Goal: Task Accomplishment & Management: Manage account settings

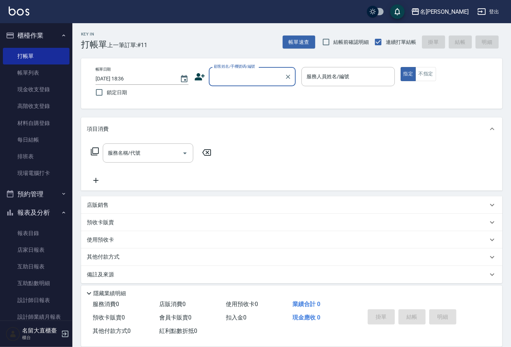
click at [237, 81] on input "顧客姓名/手機號碼/編號" at bounding box center [246, 76] width 69 height 13
type input "M"
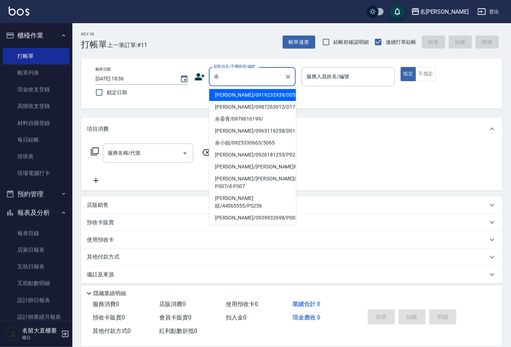
type input "余奇軒/0919232939/D052"
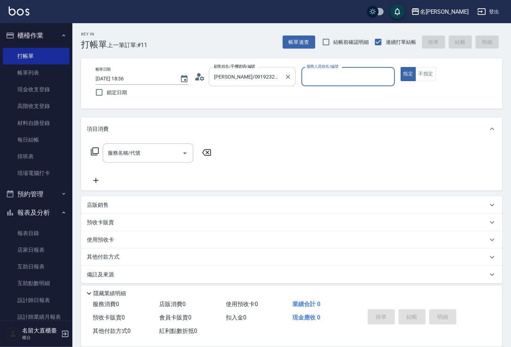
type input "郭忠翰-3"
click at [401, 67] on button "指定" at bounding box center [409, 74] width 16 height 14
type button "true"
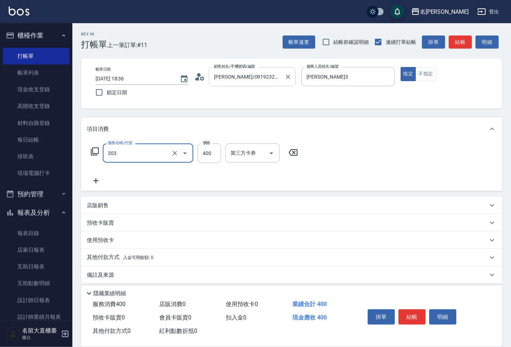
type input "剪髮(C級)(303)"
click at [456, 41] on button "結帳" at bounding box center [460, 41] width 23 height 13
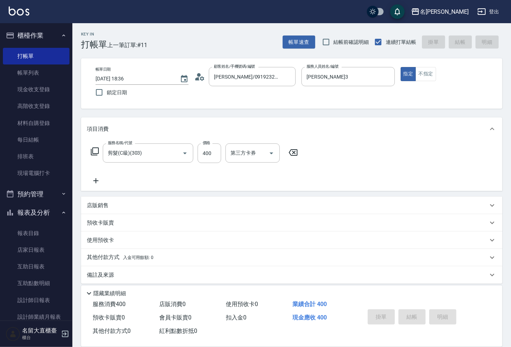
type input "2025/09/05 19:19"
click at [456, 42] on div "帳單速查 結帳前確認明細 連續打單結帳 掛單 結帳 明細" at bounding box center [393, 41] width 220 height 15
click at [270, 81] on input "顧客姓名/手機號碼/編號" at bounding box center [246, 76] width 69 height 13
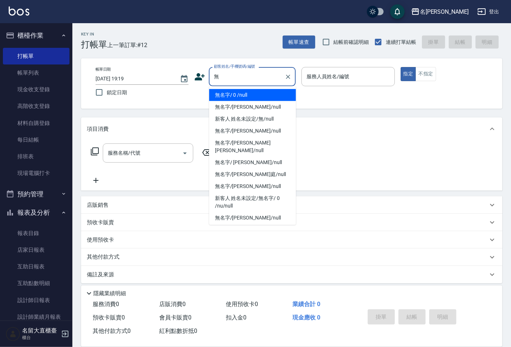
click at [230, 95] on li "無名字/ 0 /null" at bounding box center [252, 95] width 87 height 12
type input "無名字/ 0 /null"
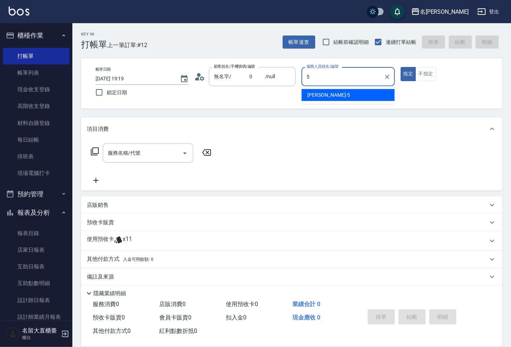
type input "Reese-5"
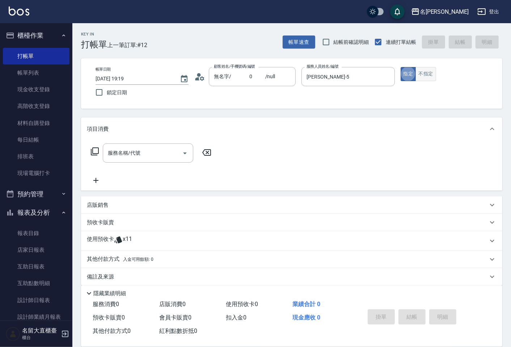
click at [420, 79] on button "不指定" at bounding box center [425, 74] width 20 height 14
click at [169, 155] on input "服務名稱/代號" at bounding box center [142, 153] width 73 height 13
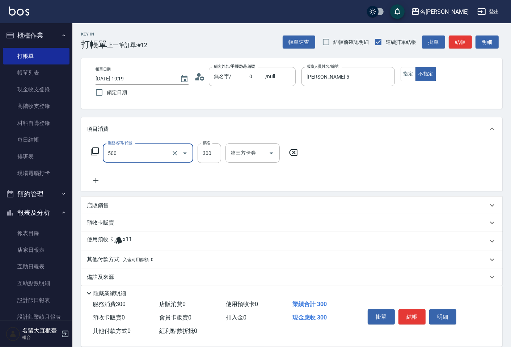
type input "洗髮(500)"
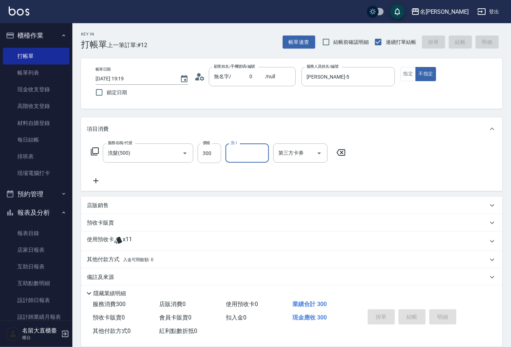
type input "2025/09/05 19:48"
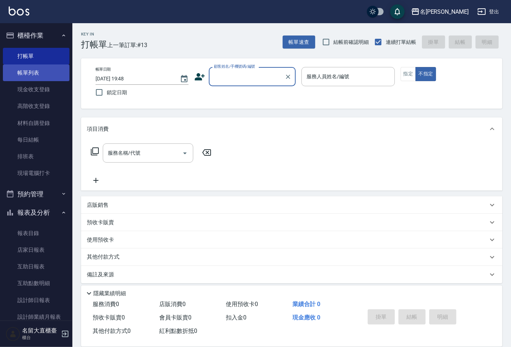
click at [43, 73] on link "帳單列表" at bounding box center [36, 72] width 67 height 17
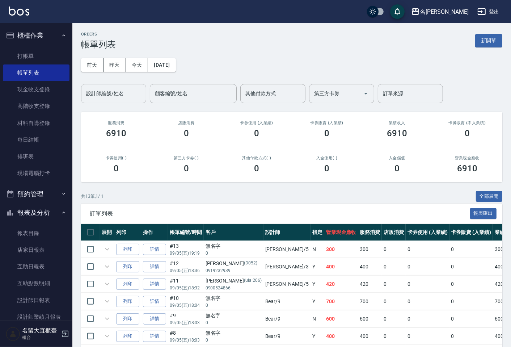
click at [113, 89] on div "設計師編號/姓名 設計師編號/姓名" at bounding box center [113, 93] width 65 height 19
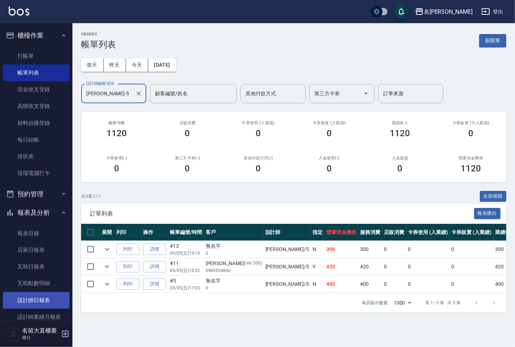
type input "Reese-5"
click at [55, 301] on link "設計師日報表" at bounding box center [36, 300] width 67 height 17
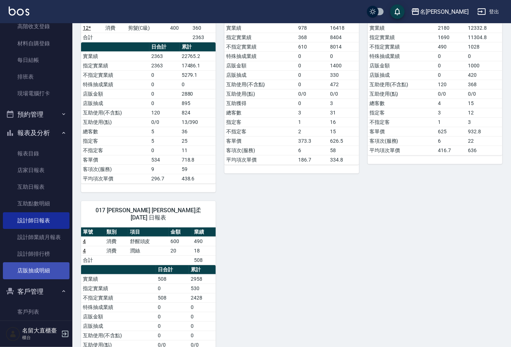
scroll to position [80, 0]
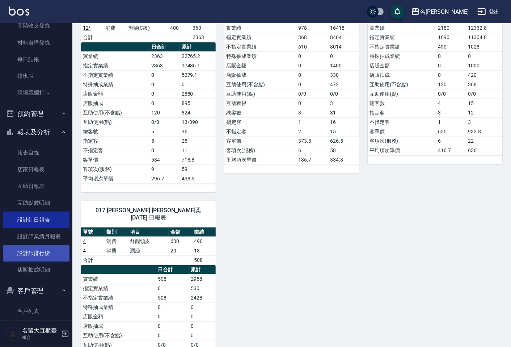
click at [42, 255] on link "設計師排行榜" at bounding box center [36, 253] width 67 height 17
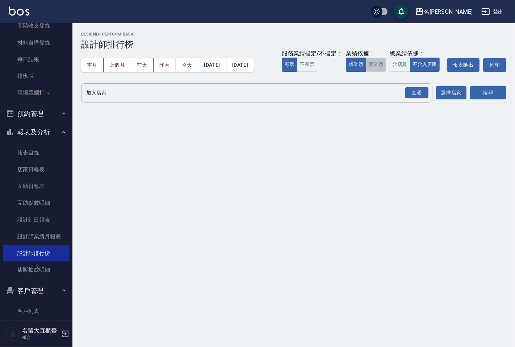
click at [379, 70] on button "實業績" at bounding box center [375, 65] width 20 height 14
click at [363, 100] on div "全選 加入店家" at bounding box center [256, 92] width 351 height 19
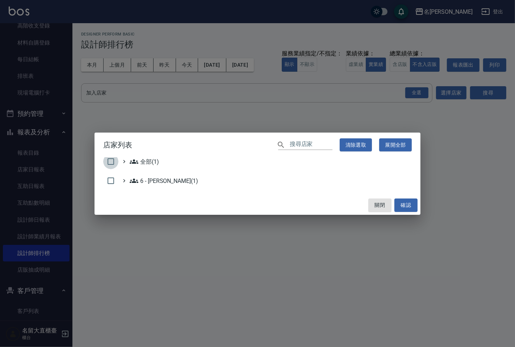
drag, startPoint x: 111, startPoint y: 164, endPoint x: 164, endPoint y: 175, distance: 53.6
click at [112, 164] on input "checkbox" at bounding box center [110, 161] width 15 height 15
checkbox input "true"
click at [400, 202] on button "確認" at bounding box center [405, 204] width 23 height 13
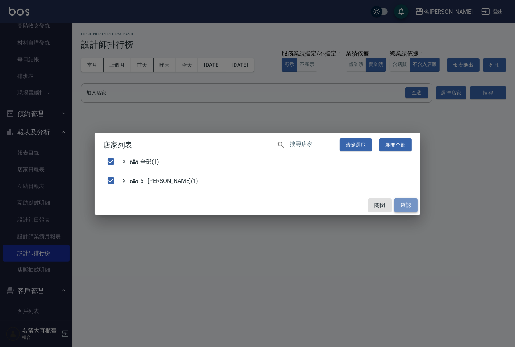
checkbox input "false"
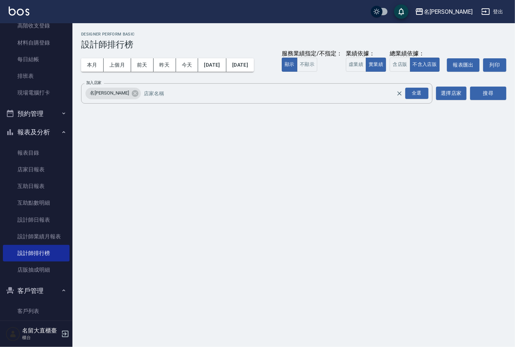
click at [486, 85] on div "搜尋" at bounding box center [488, 93] width 36 height 20
click at [486, 87] on button "搜尋" at bounding box center [488, 92] width 36 height 13
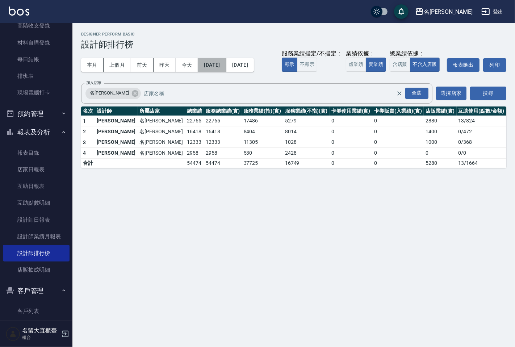
click at [219, 64] on button "[DATE]" at bounding box center [212, 64] width 28 height 13
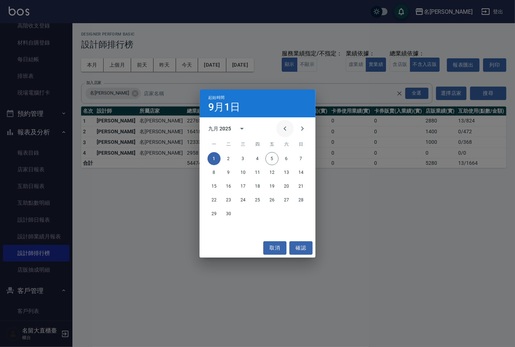
click at [290, 130] on button "Previous month" at bounding box center [284, 128] width 17 height 17
click at [271, 158] on button "1" at bounding box center [271, 158] width 13 height 13
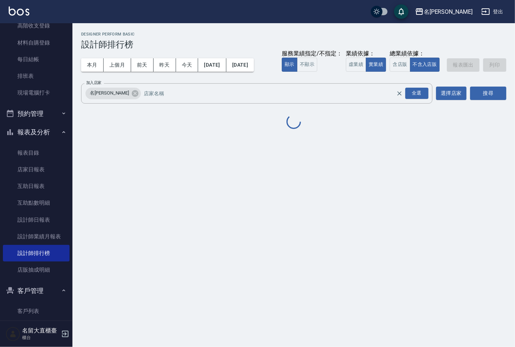
click at [267, 73] on div "本月 上個月 前天 昨天 今天 2025/08/01 2025/09/05 服務業績指定/不指定： 顯示 不顯示 業績依據： 虛業績 實業績 總業績依據： 含…" at bounding box center [293, 65] width 425 height 31
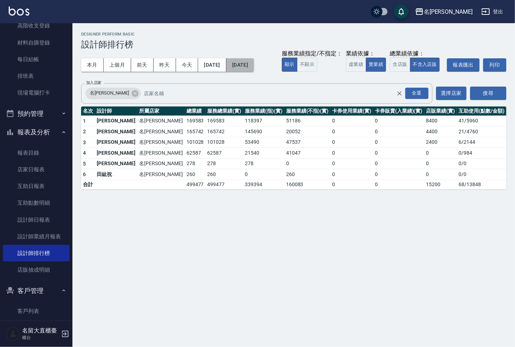
click at [254, 70] on button "[DATE]" at bounding box center [239, 64] width 27 height 13
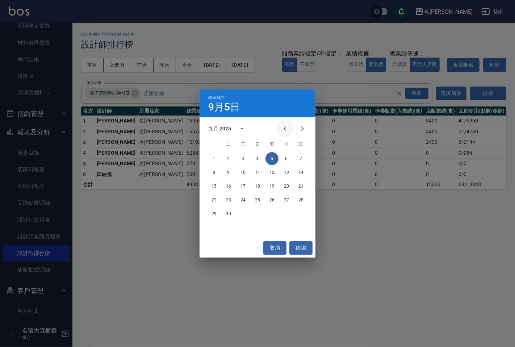
click at [287, 134] on button "Previous month" at bounding box center [284, 128] width 17 height 17
click at [233, 168] on button "5" at bounding box center [228, 172] width 13 height 13
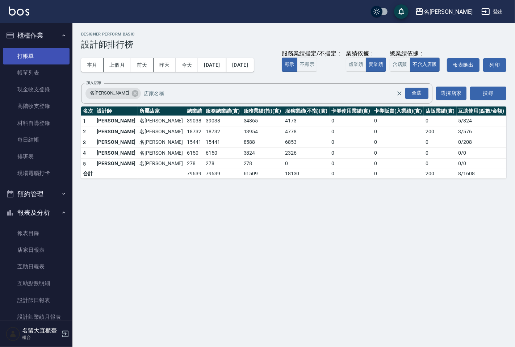
click at [35, 55] on link "打帳單" at bounding box center [36, 56] width 67 height 17
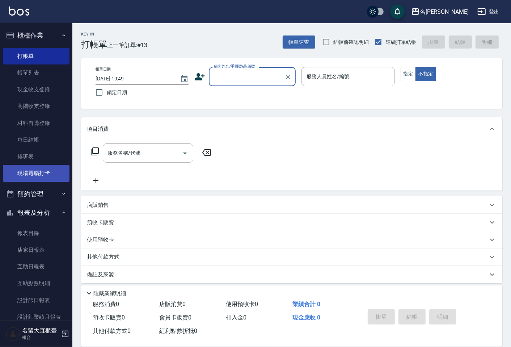
click at [42, 178] on link "現場電腦打卡" at bounding box center [36, 173] width 67 height 17
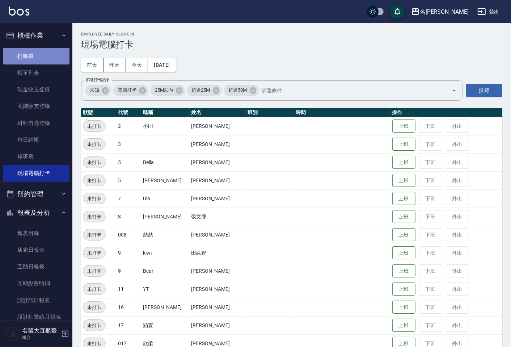
click at [44, 56] on link "打帳單" at bounding box center [36, 56] width 67 height 17
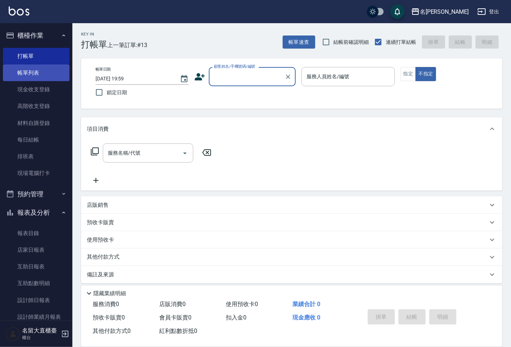
click at [17, 74] on link "帳單列表" at bounding box center [36, 72] width 67 height 17
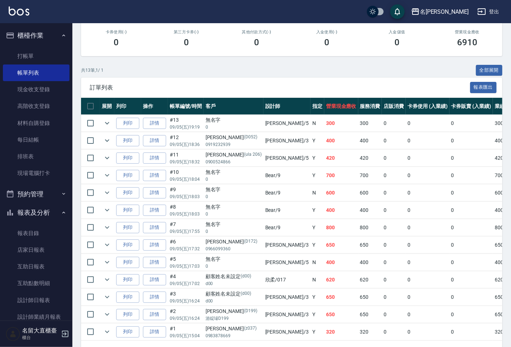
scroll to position [34, 0]
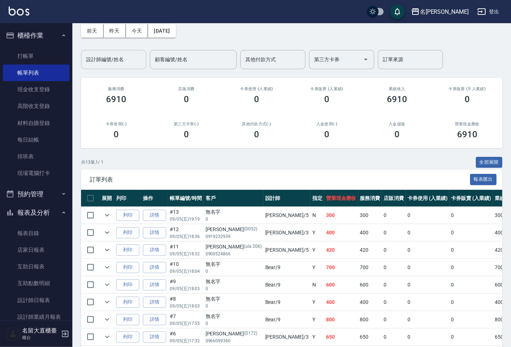
click at [135, 62] on input "設計師編號/姓名" at bounding box center [113, 59] width 59 height 13
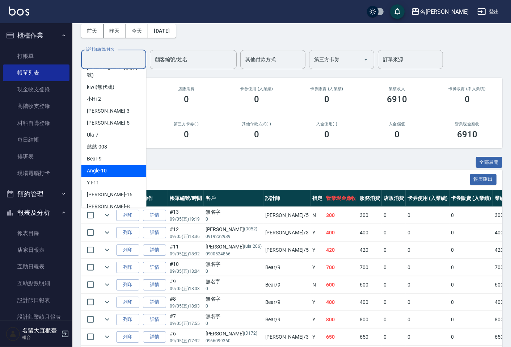
scroll to position [80, 0]
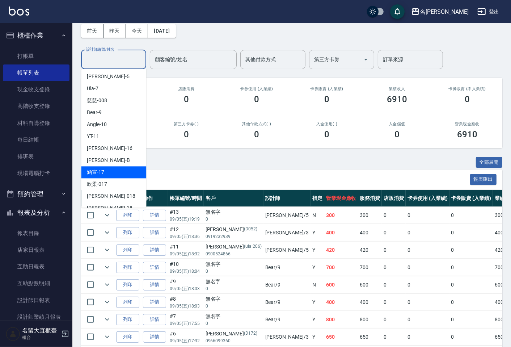
click at [126, 166] on div "涵宣 -17" at bounding box center [113, 172] width 65 height 12
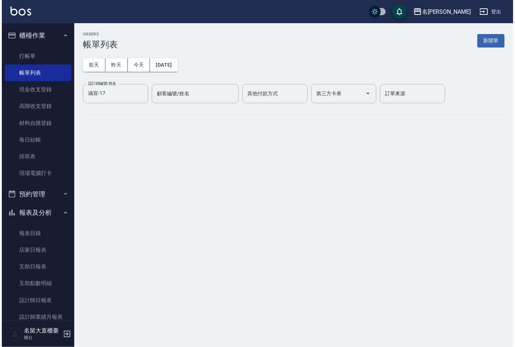
scroll to position [0, 0]
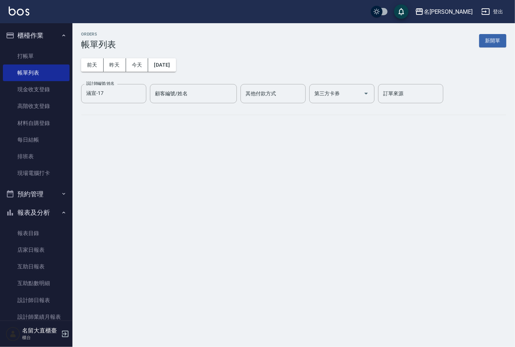
click at [126, 161] on div "ORDERS 帳單列表 新開單 前天 昨天 今天 2025/09/05 設計師編號/姓名 涵宣-17 設計師編號/姓名 顧客編號/姓名 顧客編號/姓名 其他付…" at bounding box center [257, 173] width 515 height 347
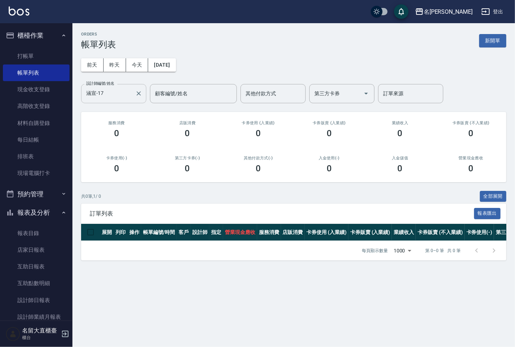
click at [124, 90] on input "涵宣-17" at bounding box center [108, 93] width 48 height 13
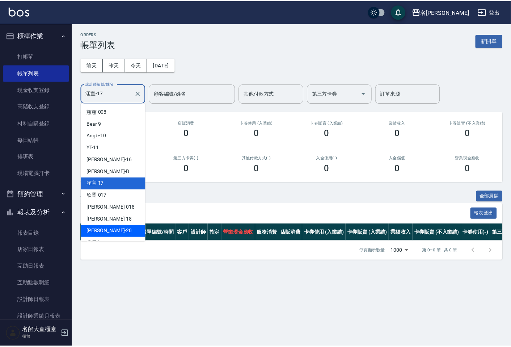
scroll to position [106, 0]
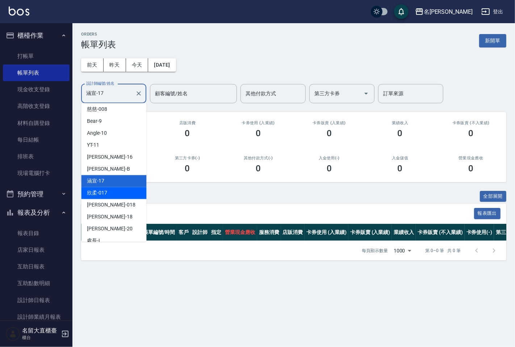
click at [110, 188] on div "欣柔 -017" at bounding box center [113, 193] width 65 height 12
type input "欣柔-017"
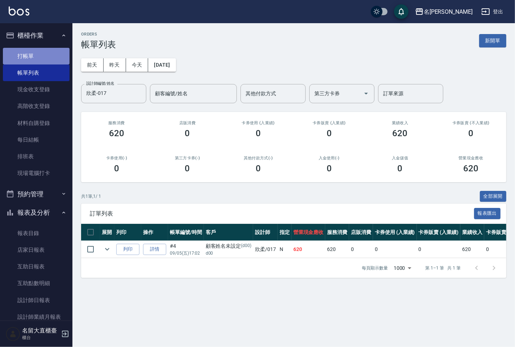
click at [53, 51] on link "打帳單" at bounding box center [36, 56] width 67 height 17
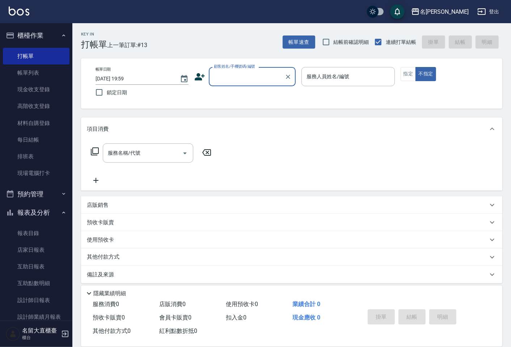
click at [236, 80] on input "顧客姓名/手機號碼/編號" at bounding box center [246, 76] width 69 height 13
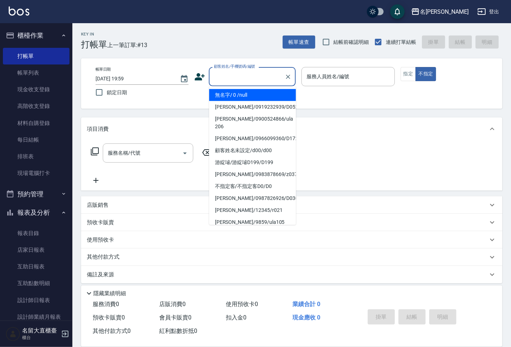
click at [240, 98] on li "無名字/ 0 /null" at bounding box center [252, 95] width 87 height 12
type input "無名字/ 0 /null"
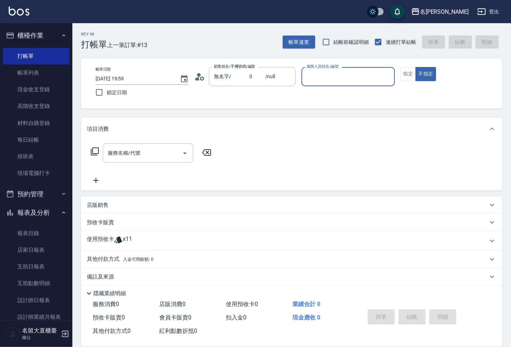
drag, startPoint x: 317, startPoint y: 69, endPoint x: 319, endPoint y: 88, distance: 19.3
click at [317, 70] on div "服務人員姓名/編號 服務人員姓名/編號" at bounding box center [347, 76] width 93 height 19
click at [321, 77] on input "服務人員姓名/編號" at bounding box center [348, 76] width 86 height 13
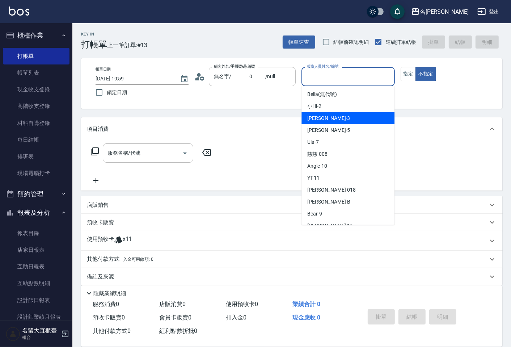
scroll to position [80, 0]
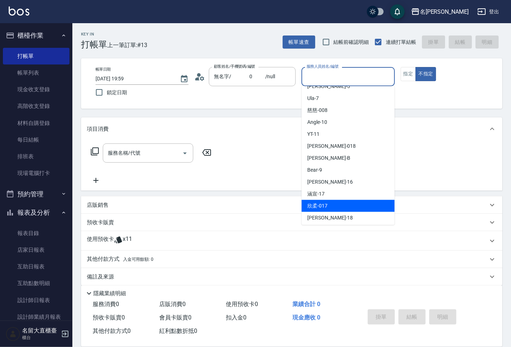
click at [326, 203] on span "欣柔 -017" at bounding box center [317, 206] width 20 height 8
type input "欣柔-017"
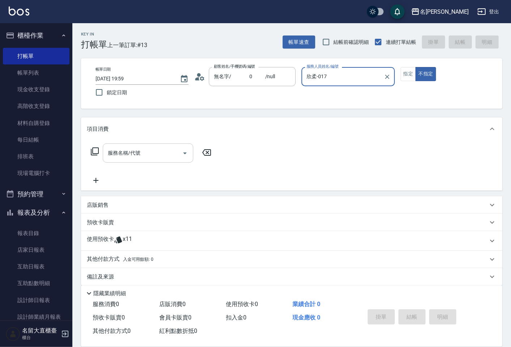
click at [156, 155] on input "服務名稱/代號" at bounding box center [142, 153] width 73 height 13
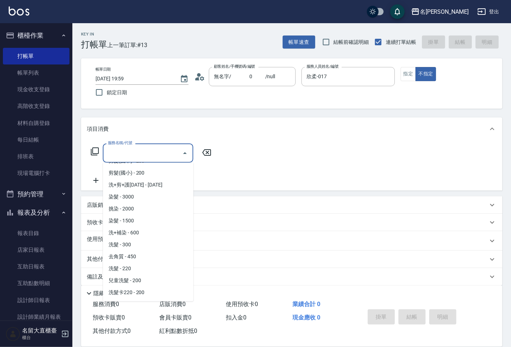
scroll to position [120, 0]
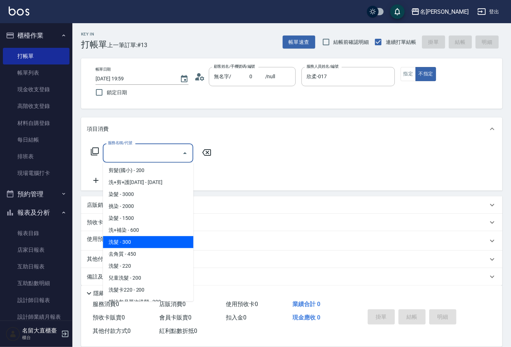
click at [133, 240] on span "洗髮 - 300" at bounding box center [148, 242] width 90 height 12
type input "洗髮(500)"
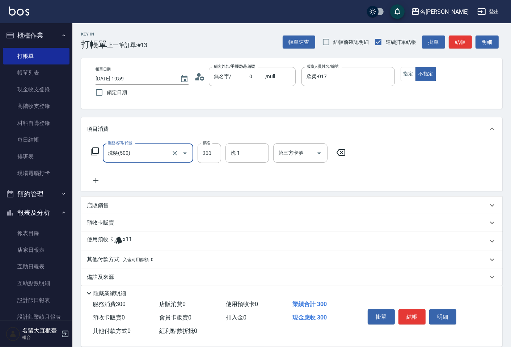
click at [95, 181] on icon at bounding box center [95, 180] width 5 height 5
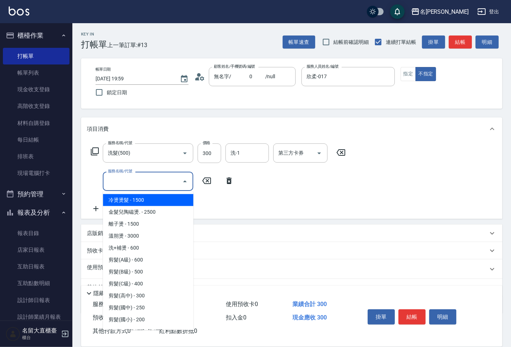
click at [118, 183] on input "服務名稱/代號" at bounding box center [142, 181] width 73 height 13
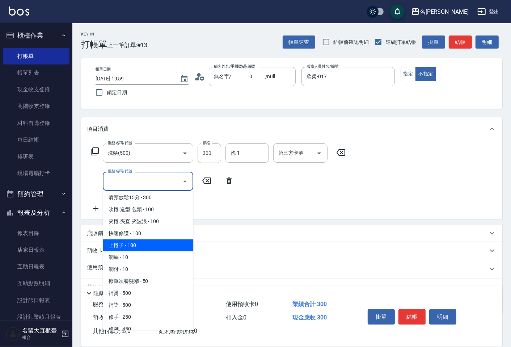
scroll to position [643, 0]
click at [126, 239] on span "潤絲 - 10" at bounding box center [148, 245] width 90 height 12
type input "潤絲(802)"
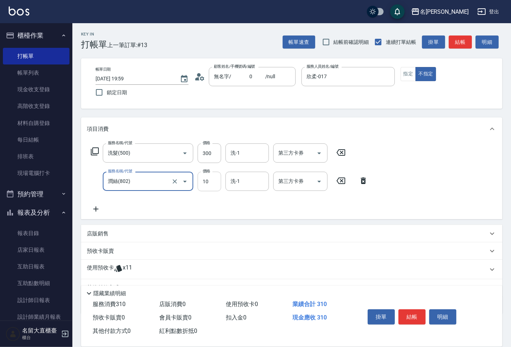
click at [208, 184] on input "10" at bounding box center [210, 182] width 24 height 20
type input "20"
click at [403, 317] on button "結帳" at bounding box center [411, 316] width 27 height 15
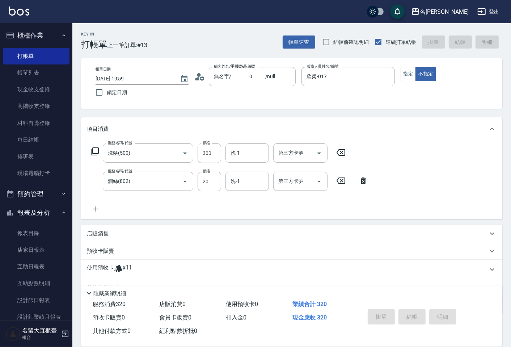
type input "2025/09/05 20:00"
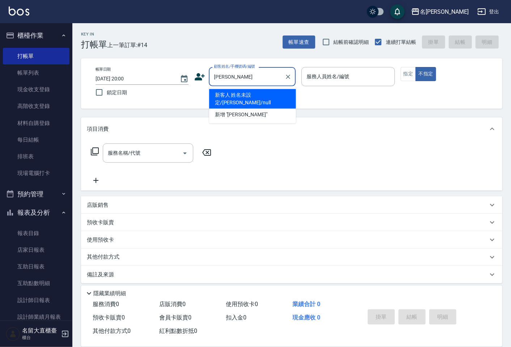
click at [283, 94] on li "新客人 姓名未設定/林峻輝/null" at bounding box center [252, 99] width 87 height 20
type input "新客人 姓名未設定/林峻輝/null"
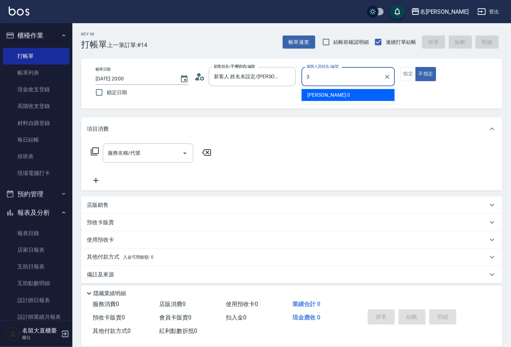
type input "郭忠翰-3"
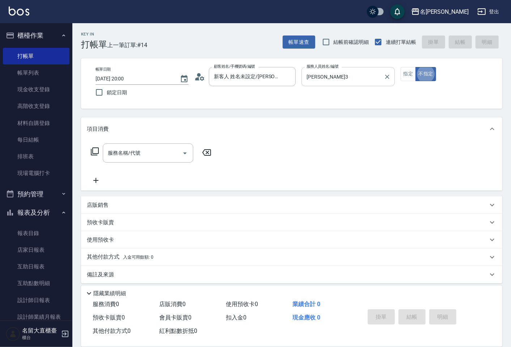
type button "false"
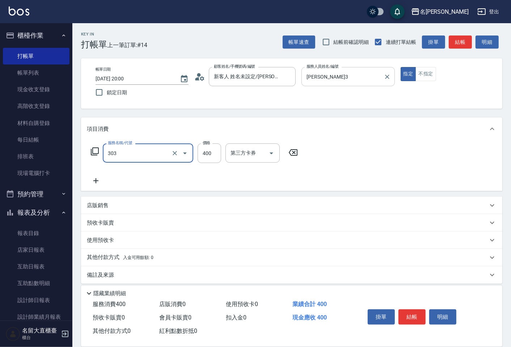
type input "剪髮(C級)(303)"
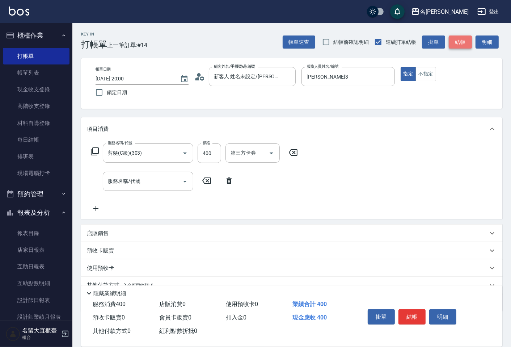
click at [465, 46] on button "結帳" at bounding box center [460, 41] width 23 height 13
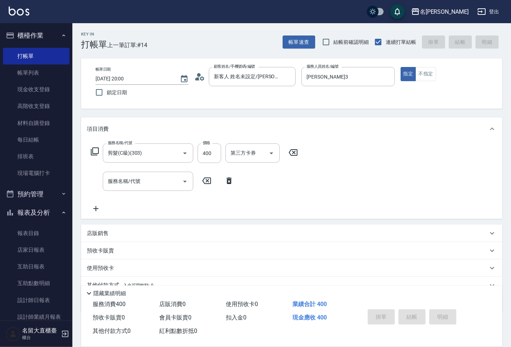
type input "2025/09/05 20:03"
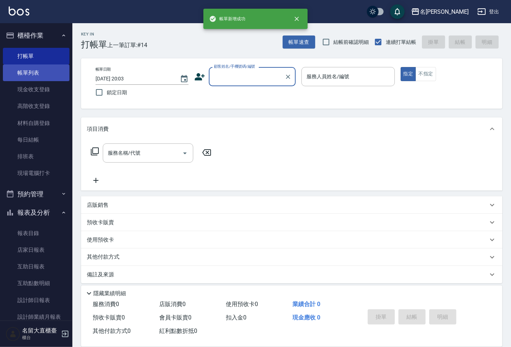
scroll to position [0, 0]
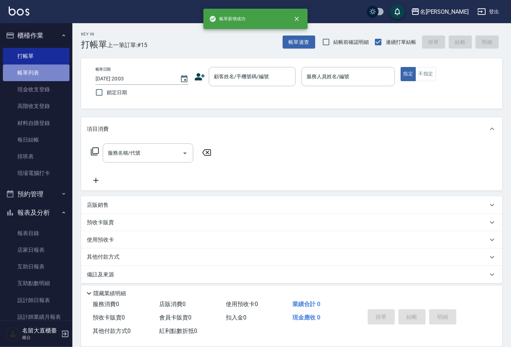
click at [45, 70] on link "帳單列表" at bounding box center [36, 72] width 67 height 17
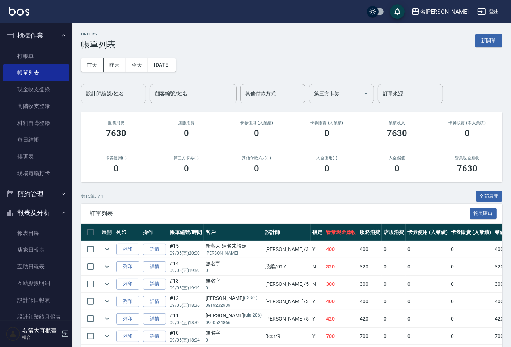
click at [111, 94] on input "設計師編號/姓名" at bounding box center [113, 93] width 59 height 13
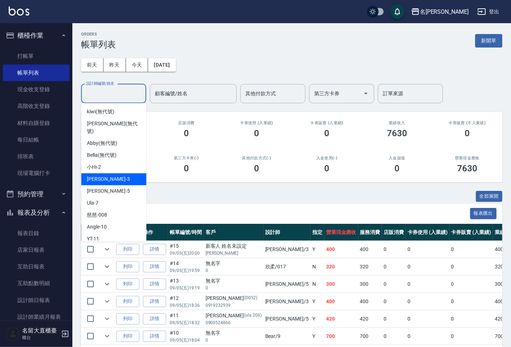
click at [100, 175] on span "郭忠翰 -3" at bounding box center [108, 179] width 43 height 8
type input "郭忠翰-3"
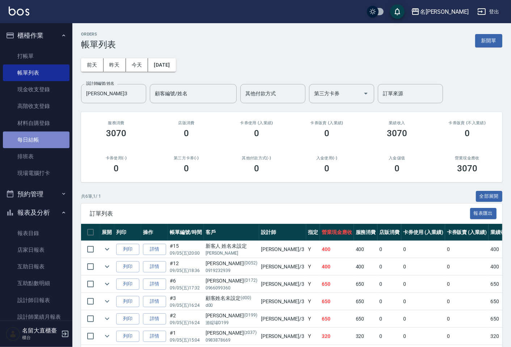
click at [37, 144] on link "每日結帳" at bounding box center [36, 139] width 67 height 17
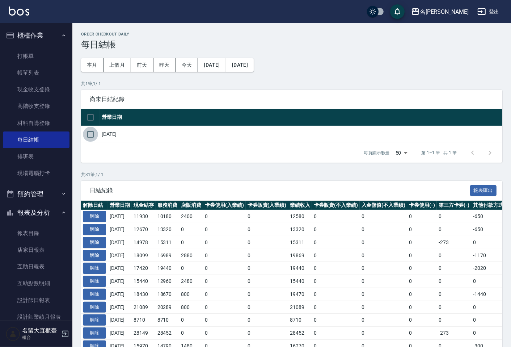
click at [91, 136] on input "checkbox" at bounding box center [90, 134] width 15 height 15
checkbox input "true"
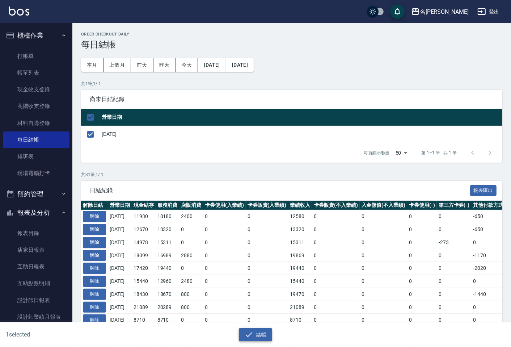
click at [266, 330] on button "結帳" at bounding box center [256, 334] width 34 height 13
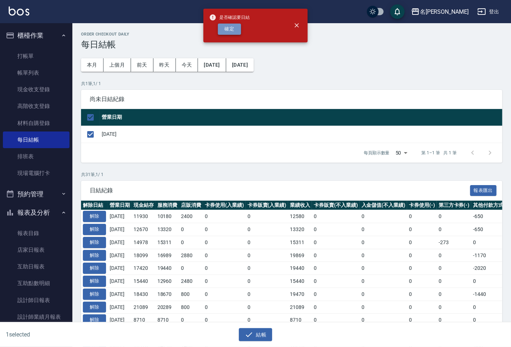
click at [230, 27] on button "確定" at bounding box center [229, 29] width 23 height 11
checkbox input "false"
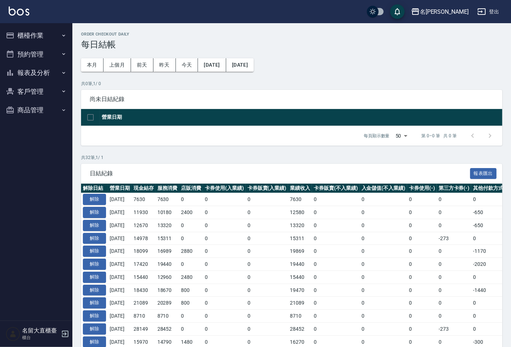
click at [45, 72] on button "報表及分析" at bounding box center [36, 72] width 67 height 19
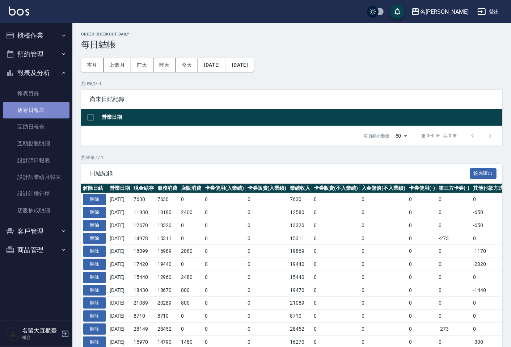
click at [48, 103] on link "店家日報表" at bounding box center [36, 110] width 67 height 17
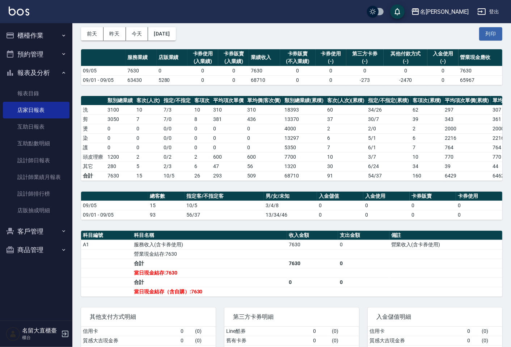
scroll to position [72, 0]
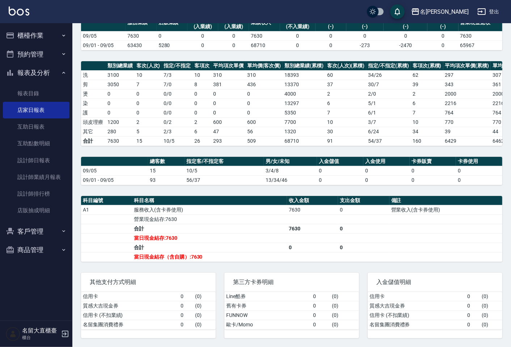
click at [27, 330] on h5 "名留大直櫃臺" at bounding box center [40, 330] width 37 height 7
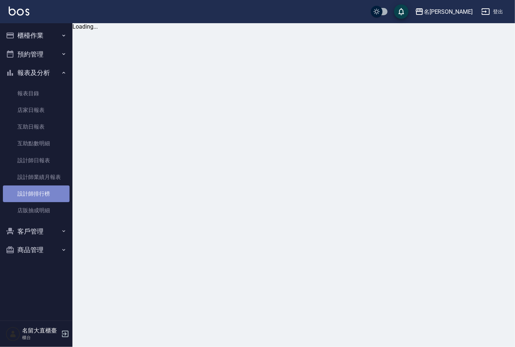
click at [47, 192] on link "設計師排行榜" at bounding box center [36, 193] width 67 height 17
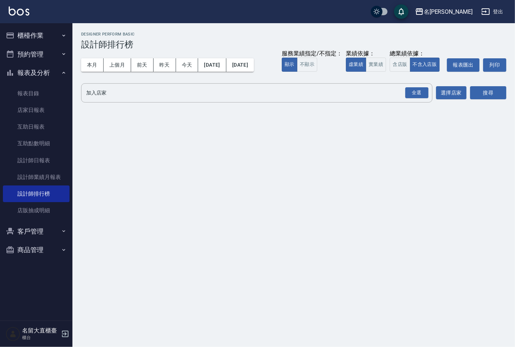
click at [389, 71] on div "含店販 不含入店販" at bounding box center [416, 65] width 54 height 14
click at [378, 66] on button "實業績" at bounding box center [375, 65] width 20 height 14
click at [363, 95] on input "加入店家" at bounding box center [251, 92] width 334 height 13
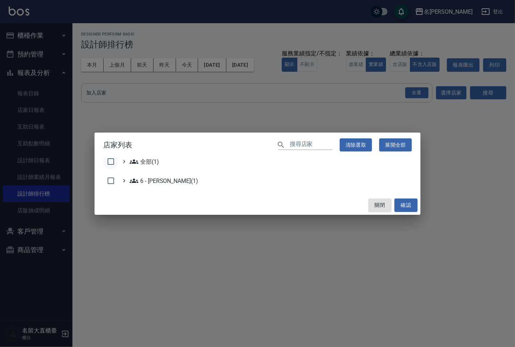
click at [109, 165] on input "checkbox" at bounding box center [110, 161] width 15 height 15
checkbox input "true"
click at [406, 209] on button "確認" at bounding box center [405, 204] width 23 height 13
checkbox input "false"
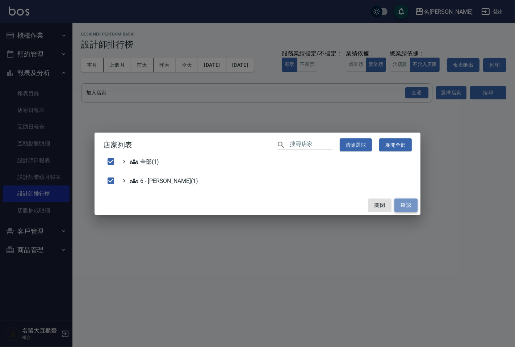
checkbox input "false"
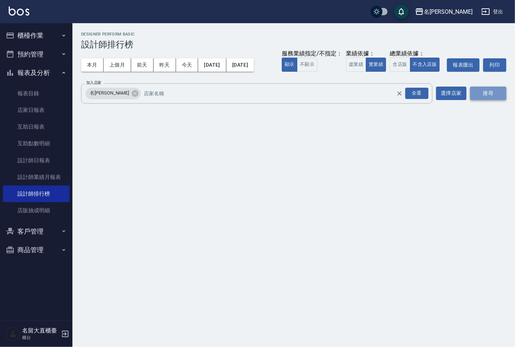
click at [478, 91] on button "搜尋" at bounding box center [488, 92] width 36 height 13
